Goal: Navigation & Orientation: Find specific page/section

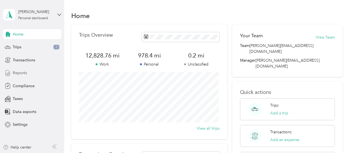
click at [20, 71] on span "Reports" at bounding box center [20, 73] width 14 height 6
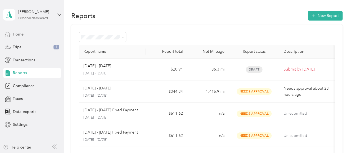
drag, startPoint x: 29, startPoint y: 32, endPoint x: 54, endPoint y: 17, distance: 29.7
click at [29, 32] on div "Home" at bounding box center [32, 34] width 58 height 10
